Goal: Information Seeking & Learning: Learn about a topic

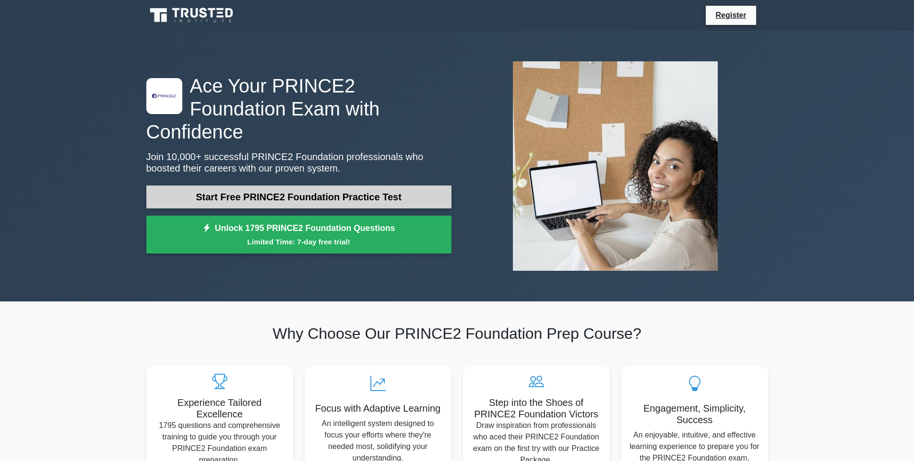
click at [326, 188] on link "Start Free PRINCE2 Foundation Practice Test" at bounding box center [298, 197] width 305 height 23
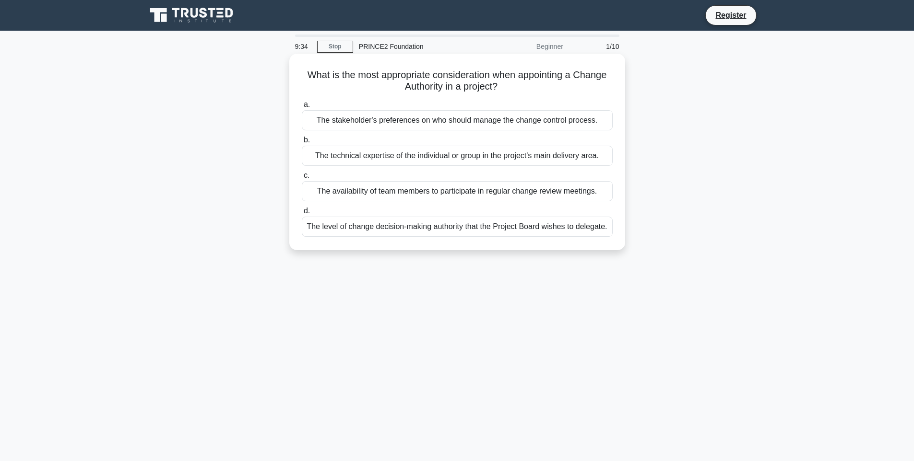
click at [374, 121] on div "The stakeholder's preferences on who should manage the change control process." at bounding box center [457, 120] width 311 height 20
click at [302, 108] on input "a. The stakeholder's preferences on who should manage the change control proces…" at bounding box center [302, 105] width 0 height 6
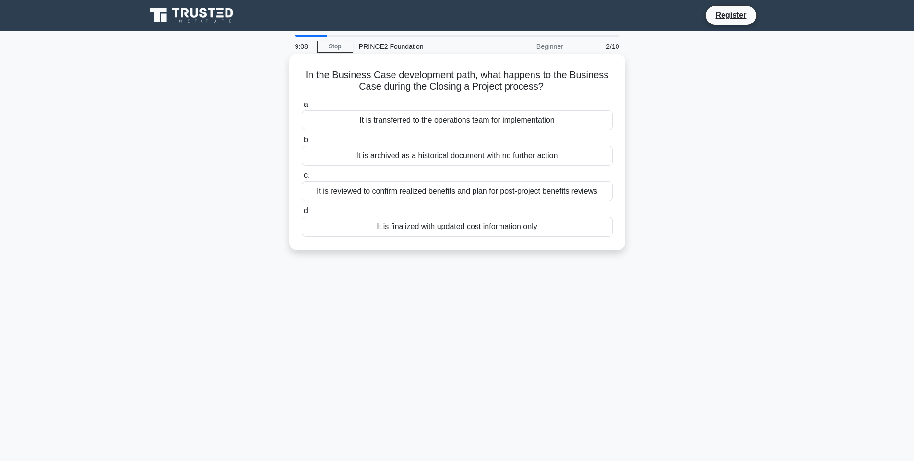
click at [466, 189] on div "It is reviewed to confirm realized benefits and plan for post-project benefits …" at bounding box center [457, 191] width 311 height 20
click at [302, 179] on input "c. It is reviewed to confirm realized benefits and plan for post-project benefi…" at bounding box center [302, 176] width 0 height 6
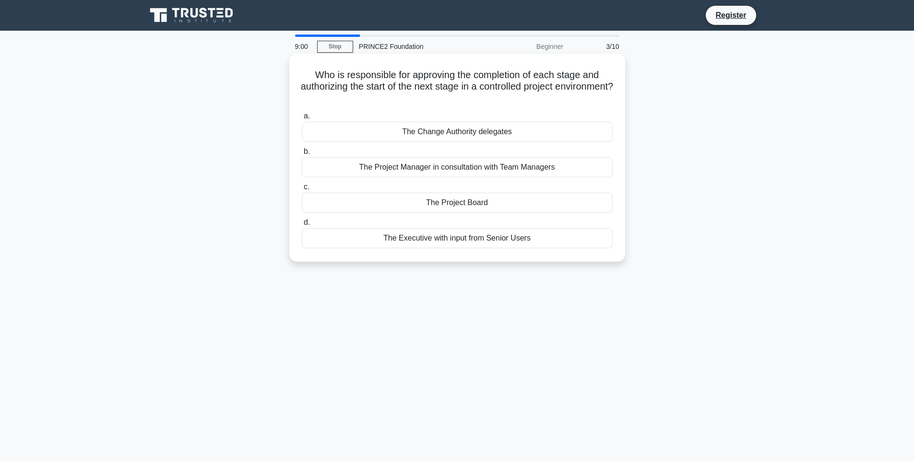
click at [469, 203] on div "The Project Board" at bounding box center [457, 203] width 311 height 20
click at [302, 190] on input "c. The Project Board" at bounding box center [302, 187] width 0 height 6
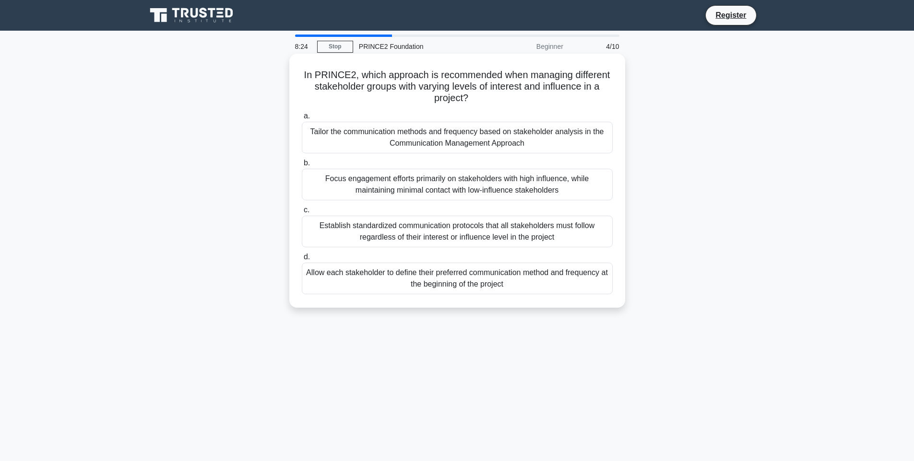
click at [473, 235] on div "Establish standardized communication protocols that all stakeholders must follo…" at bounding box center [457, 232] width 311 height 32
click at [302, 213] on input "c. Establish standardized communication protocols that all stakeholders must fo…" at bounding box center [302, 210] width 0 height 6
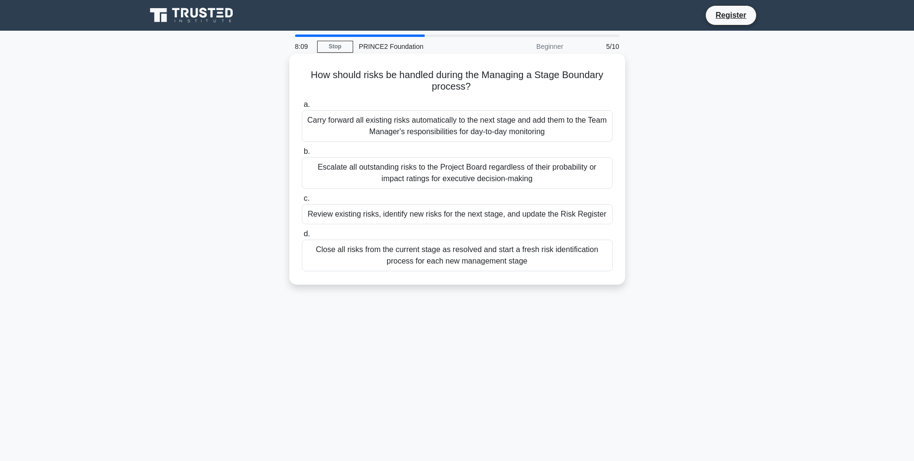
click at [412, 216] on div "Review existing risks, identify new risks for the next stage, and update the Ri…" at bounding box center [457, 214] width 311 height 20
click at [302, 202] on input "c. Review existing risks, identify new risks for the next stage, and update the…" at bounding box center [302, 199] width 0 height 6
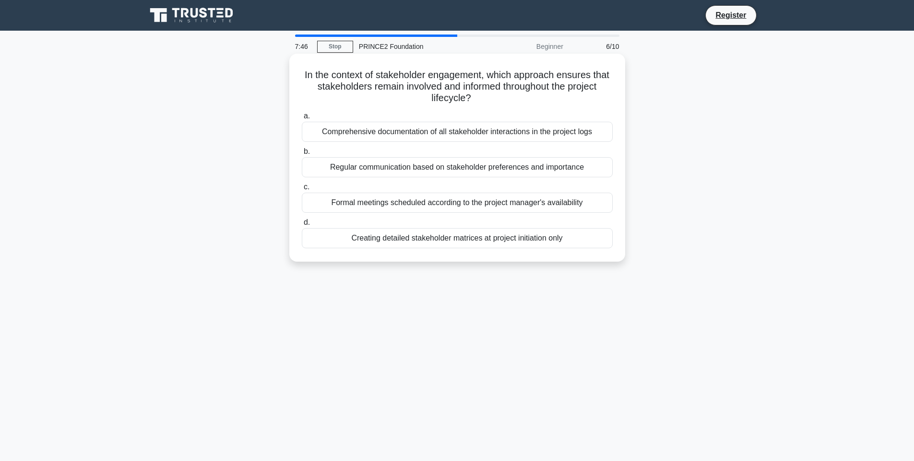
click at [399, 135] on div "Comprehensive documentation of all stakeholder interactions in the project logs" at bounding box center [457, 132] width 311 height 20
click at [302, 119] on input "a. Comprehensive documentation of all stakeholder interactions in the project l…" at bounding box center [302, 116] width 0 height 6
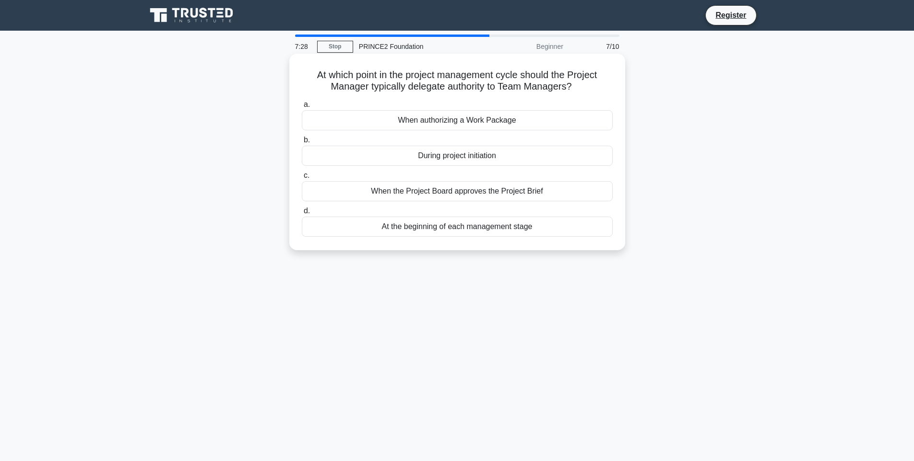
click at [465, 226] on div "At the beginning of each management stage" at bounding box center [457, 227] width 311 height 20
click at [302, 214] on input "d. At the beginning of each management stage" at bounding box center [302, 211] width 0 height 6
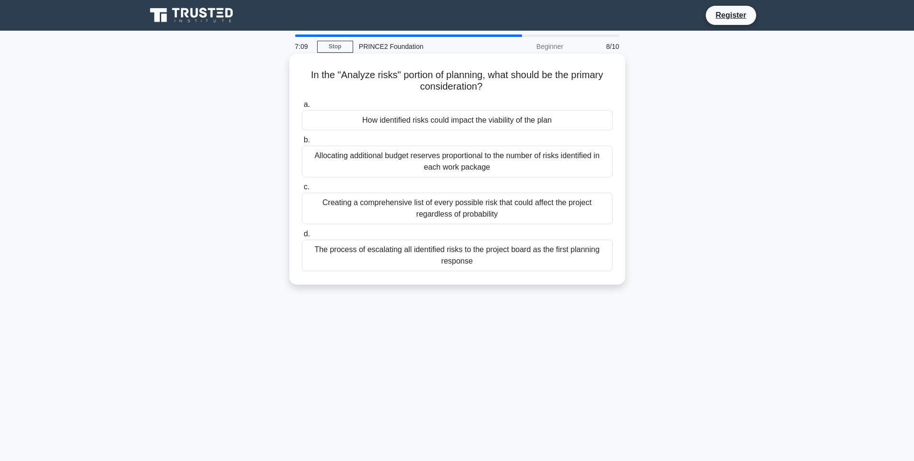
click at [394, 215] on div "Creating a comprehensive list of every possible risk that could affect the proj…" at bounding box center [457, 209] width 311 height 32
click at [302, 190] on input "c. Creating a comprehensive list of every possible risk that could affect the p…" at bounding box center [302, 187] width 0 height 6
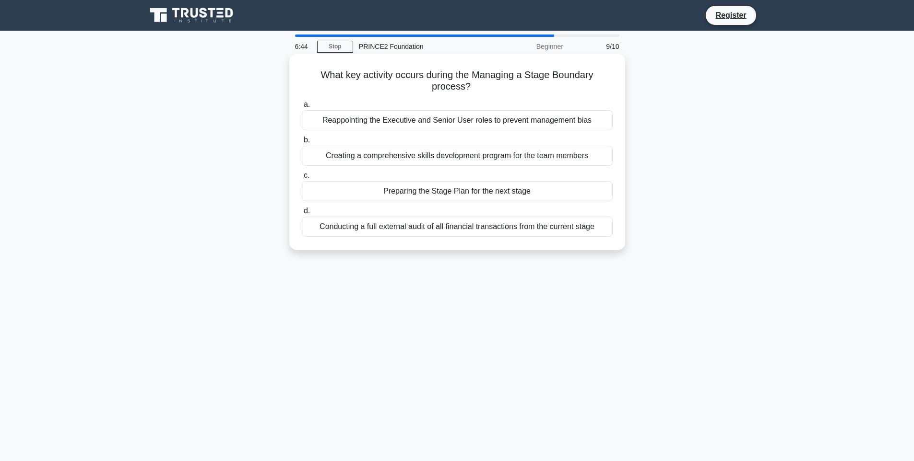
click at [508, 150] on div "Creating a comprehensive skills development program for the team members" at bounding box center [457, 156] width 311 height 20
click at [302, 143] on input "b. Creating a comprehensive skills development program for the team members" at bounding box center [302, 140] width 0 height 6
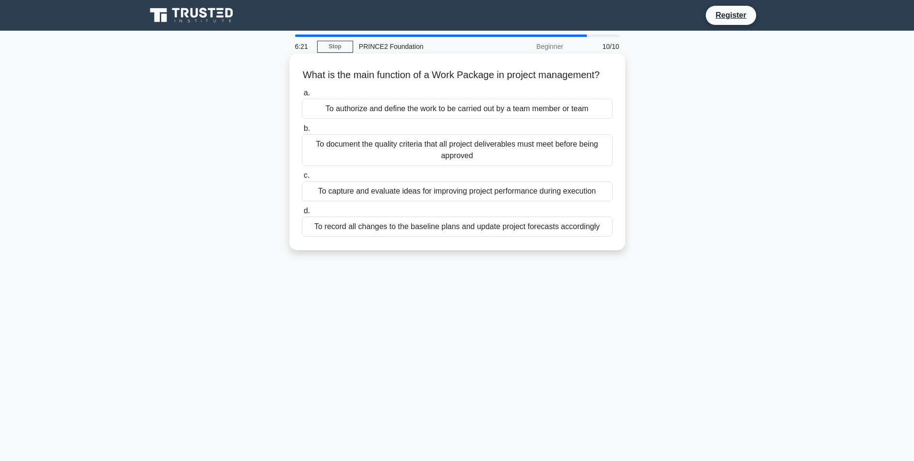
click at [412, 108] on div "To authorize and define the work to be carried out by a team member or team" at bounding box center [457, 109] width 311 height 20
click at [302, 96] on input "a. To authorize and define the work to be carried out by a team member or team" at bounding box center [302, 93] width 0 height 6
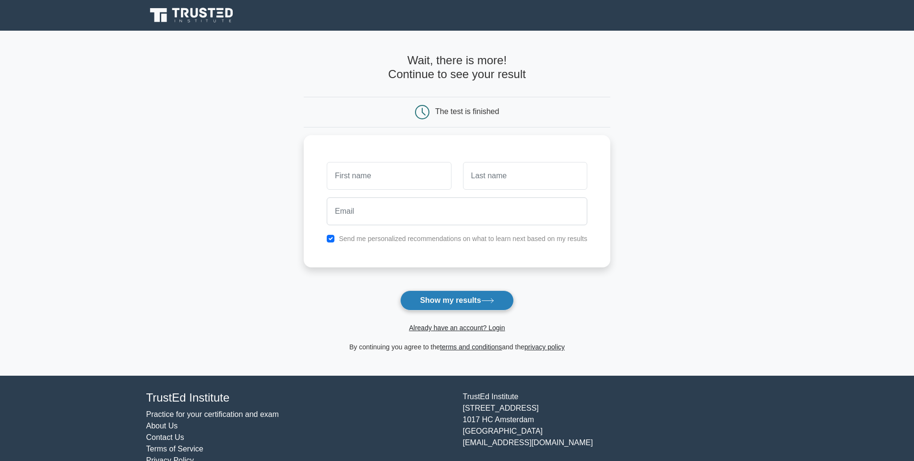
click at [492, 306] on button "Show my results" at bounding box center [456, 301] width 113 height 20
